Goal: Transaction & Acquisition: Download file/media

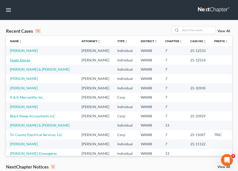
click at [25, 60] on link "Huda, Emran" at bounding box center [20, 60] width 20 height 4
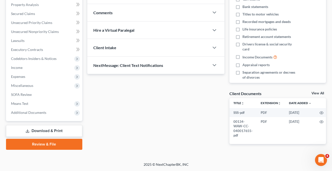
scroll to position [107, 0]
click at [41, 125] on link "Download & Print" at bounding box center [44, 131] width 76 height 12
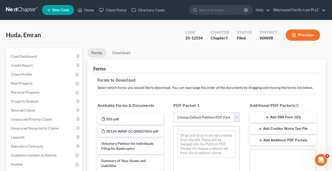
select select "0"
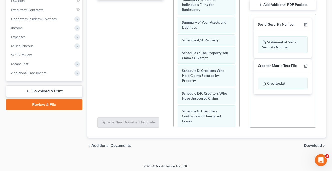
scroll to position [137, 0]
click at [238, 146] on span "Download" at bounding box center [313, 146] width 18 height 4
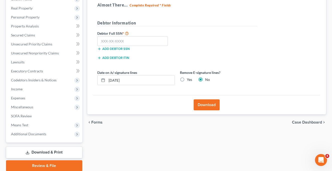
scroll to position [75, 0]
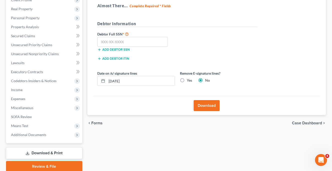
click at [206, 103] on button "Download" at bounding box center [207, 105] width 26 height 11
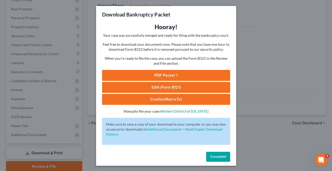
click at [172, 75] on link "PDF Packet 1" at bounding box center [166, 75] width 128 height 11
click at [238, 33] on div "Download Bankruptcy Packet Hooray! Your case was successfully merged and ready …" at bounding box center [166, 85] width 332 height 171
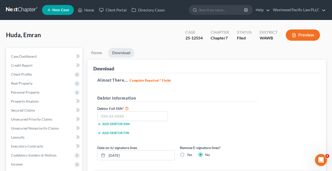
scroll to position [0, 0]
click at [87, 12] on link "Home" at bounding box center [85, 10] width 21 height 9
